Goal: Information Seeking & Learning: Learn about a topic

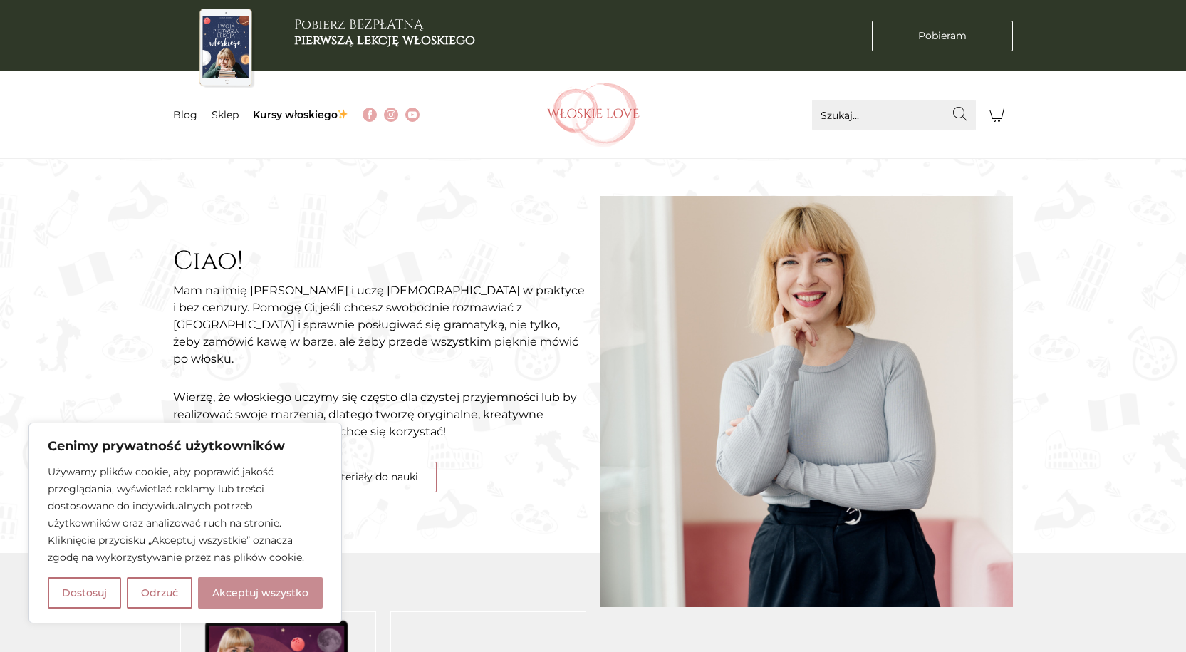
click at [262, 595] on button "Akceptuj wszystko" at bounding box center [260, 592] width 125 height 31
checkbox input "true"
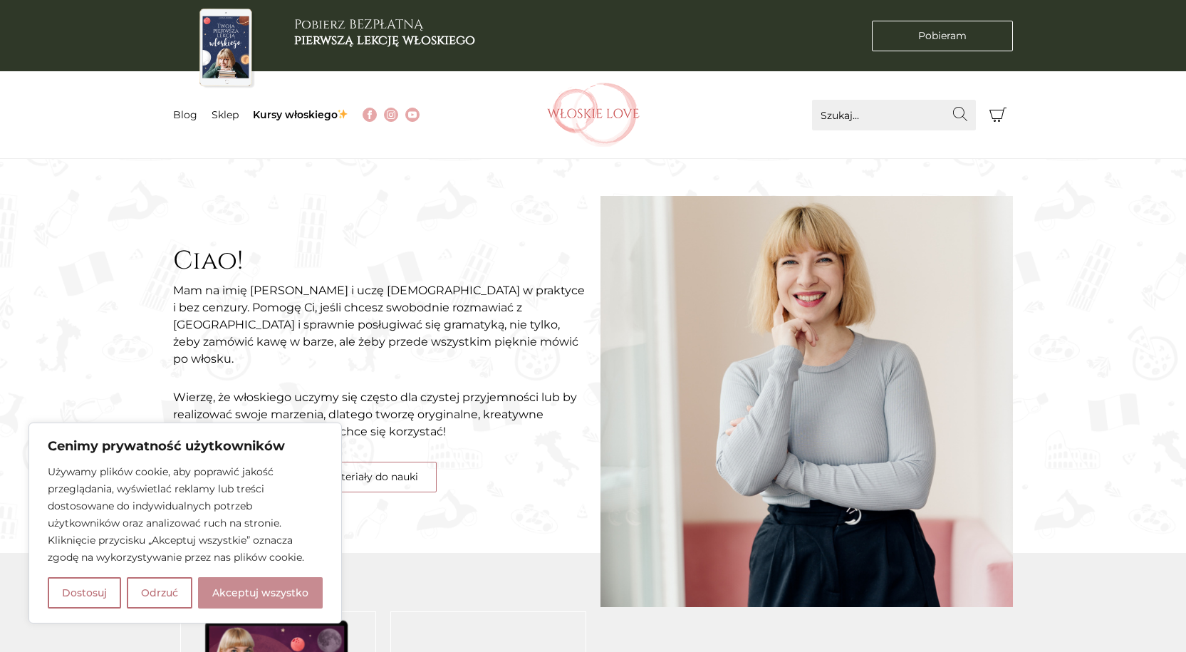
checkbox input "true"
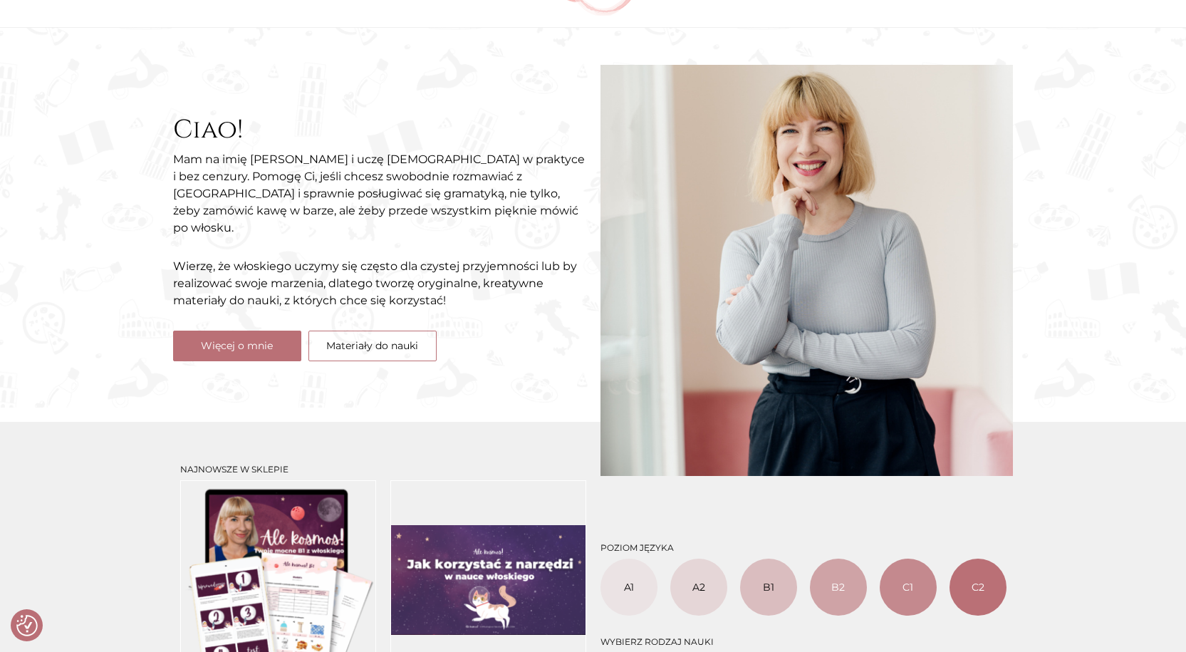
scroll to position [71, 0]
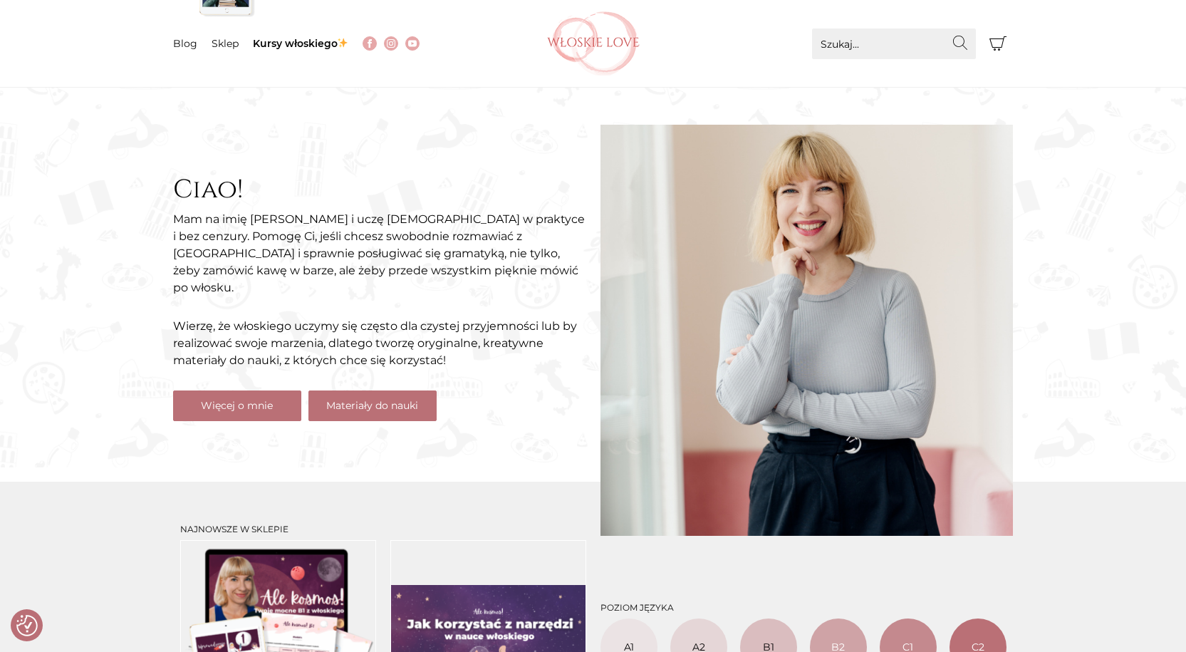
click at [394, 400] on link "Materiały do nauki" at bounding box center [372, 405] width 128 height 31
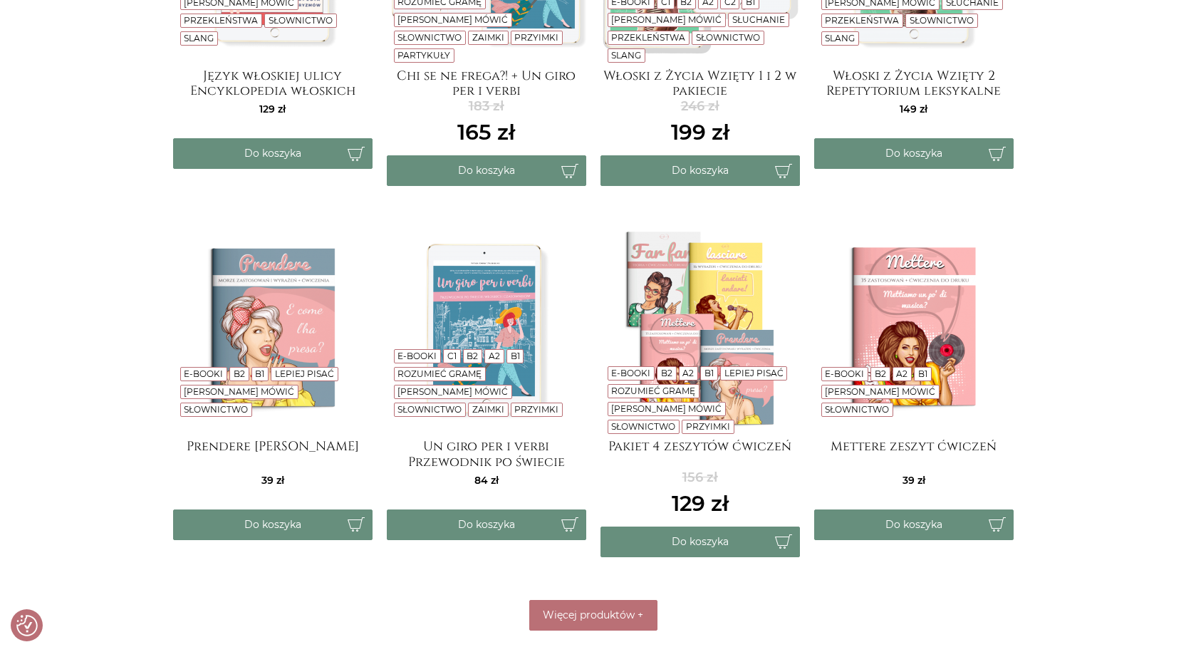
scroll to position [499, 0]
